Goal: Information Seeking & Learning: Learn about a topic

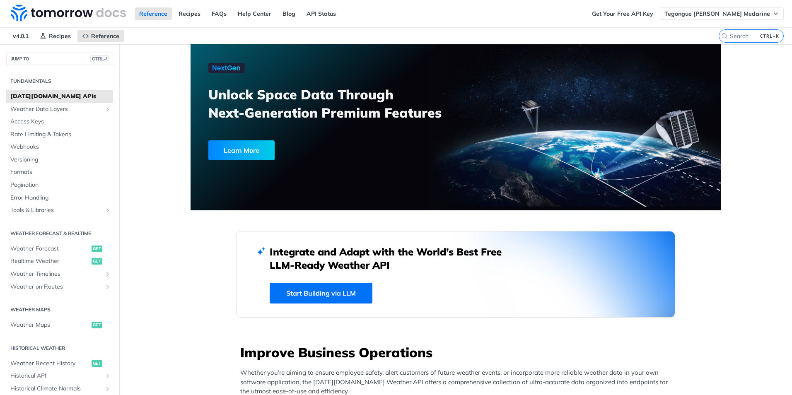
drag, startPoint x: 751, startPoint y: 78, endPoint x: 762, endPoint y: 15, distance: 63.1
click at [746, 11] on span "Tegongue [PERSON_NAME] Medarine" at bounding box center [718, 13] width 106 height 7
click at [773, 11] on icon "button" at bounding box center [776, 13] width 7 height 7
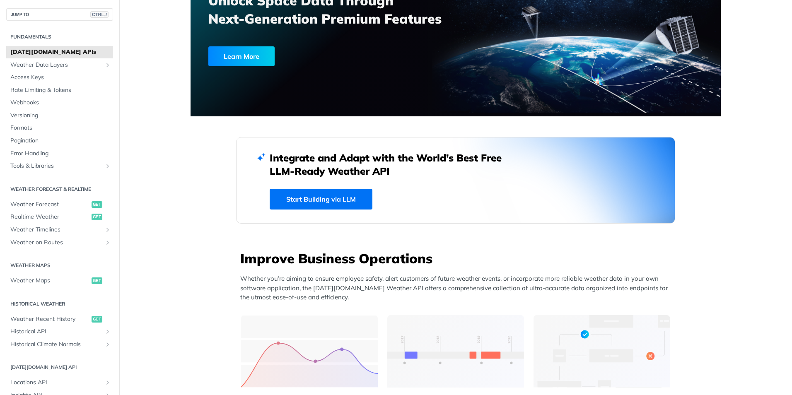
scroll to position [83, 0]
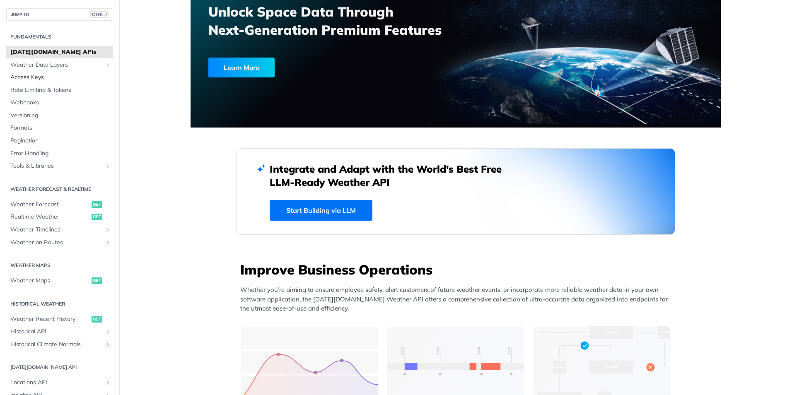
click at [38, 81] on span "Access Keys" at bounding box center [60, 77] width 101 height 8
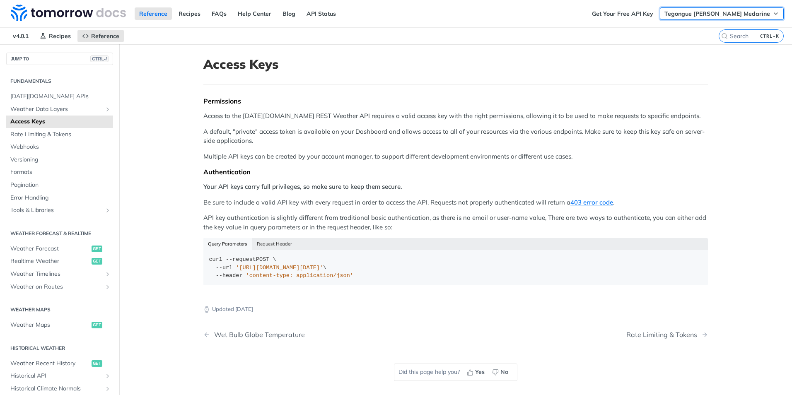
click at [703, 9] on button "Tegongue [PERSON_NAME] Medarine" at bounding box center [722, 13] width 124 height 12
drag, startPoint x: 407, startPoint y: 51, endPoint x: 400, endPoint y: 50, distance: 6.6
click at [402, 51] on article "Access Keys Permissions Access to the Tomorrow.io REST Weather API requires a v…" at bounding box center [456, 241] width 531 height 395
click at [307, 13] on link "API Status" at bounding box center [321, 13] width 39 height 12
click at [49, 92] on link "[DATE][DOMAIN_NAME] APIs" at bounding box center [59, 96] width 107 height 12
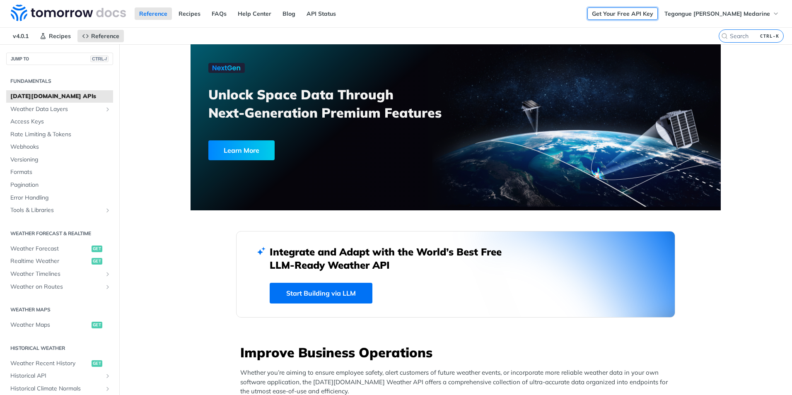
click at [617, 12] on link "Get Your Free API Key" at bounding box center [623, 13] width 70 height 12
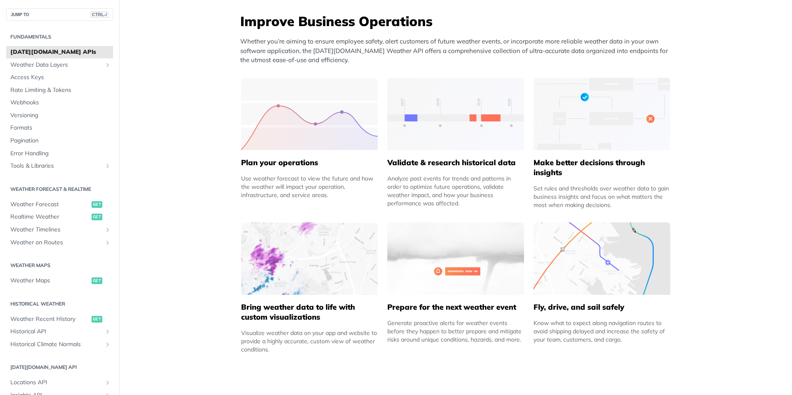
scroll to position [332, 0]
